Goal: Task Accomplishment & Management: Manage account settings

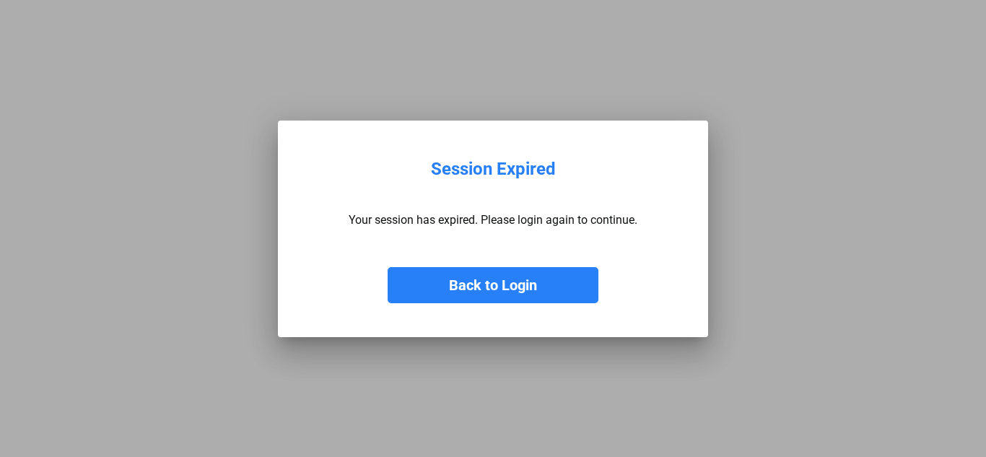
click at [489, 277] on button "Back to Login" at bounding box center [493, 285] width 211 height 36
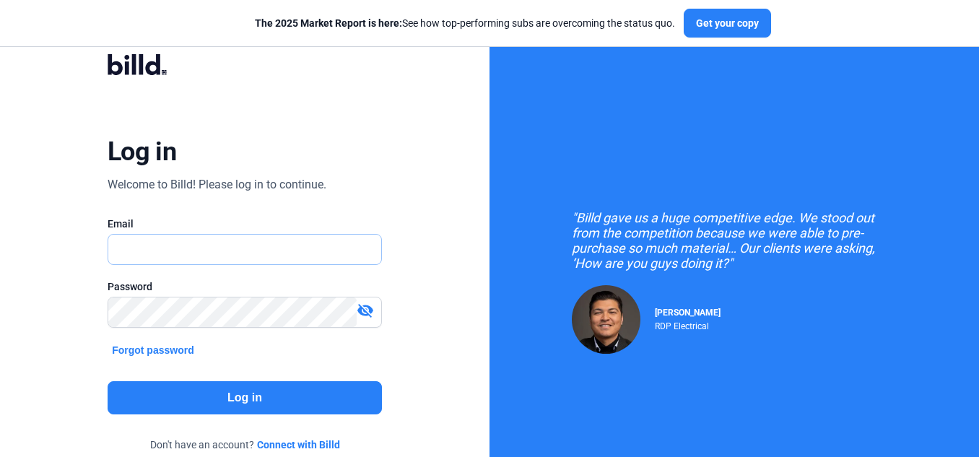
type input "[EMAIL_ADDRESS][DOMAIN_NAME]"
click at [241, 398] on button "Log in" at bounding box center [245, 397] width 274 height 33
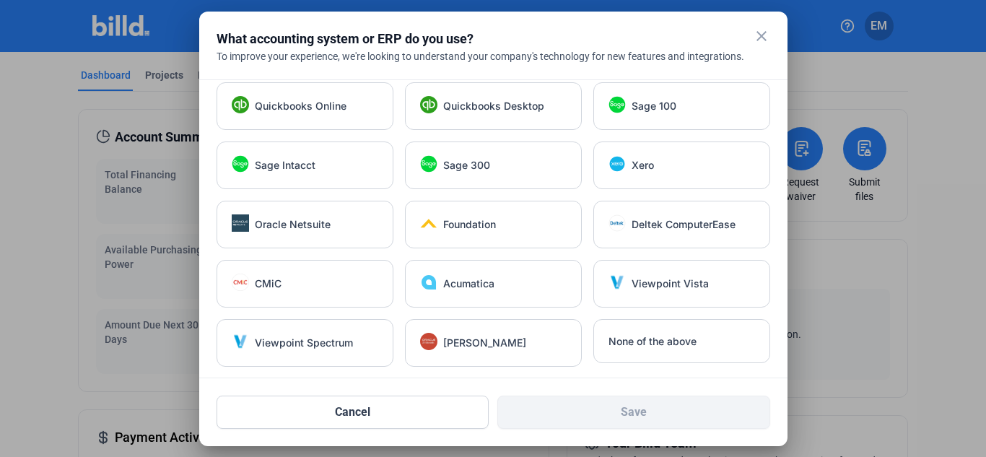
scroll to position [10, 0]
click at [825, 68] on div at bounding box center [493, 228] width 986 height 457
click at [433, 412] on button "Cancel" at bounding box center [352, 411] width 273 height 33
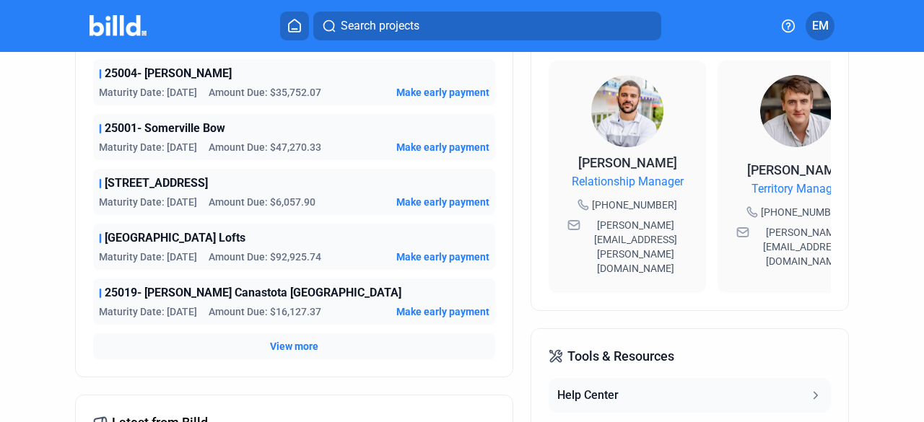
scroll to position [361, 0]
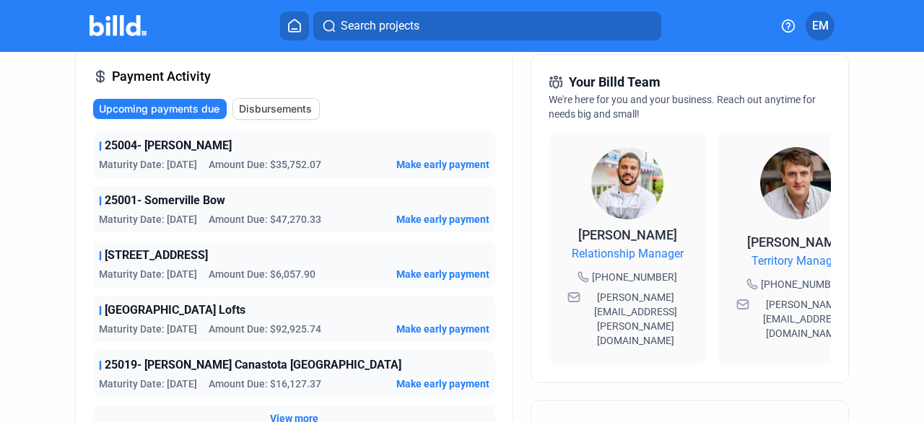
click at [290, 412] on span "View more" at bounding box center [294, 418] width 48 height 14
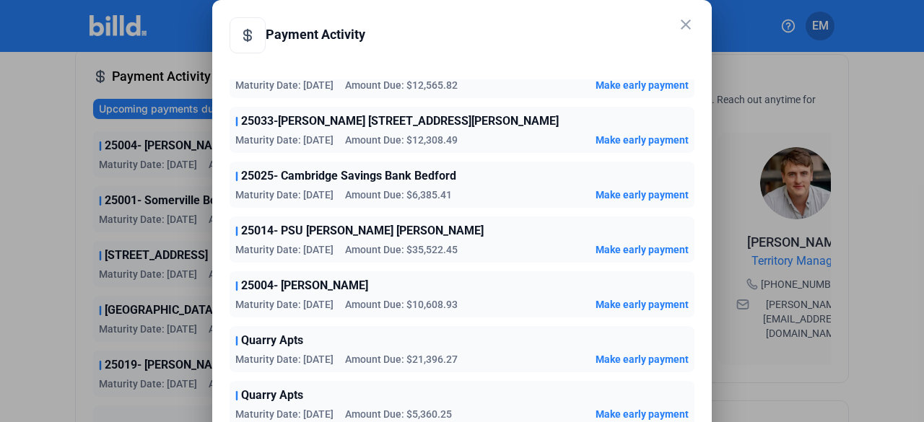
scroll to position [719, 0]
